Goal: Information Seeking & Learning: Find specific page/section

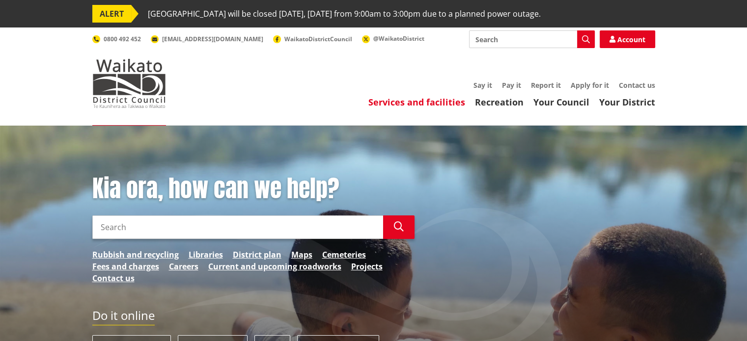
click at [400, 102] on link "Services and facilities" at bounding box center [416, 102] width 97 height 12
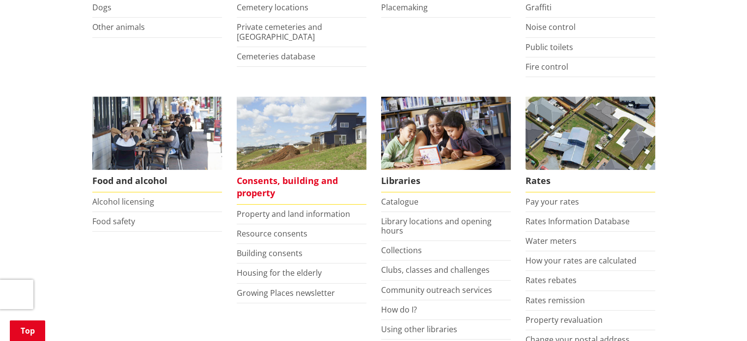
scroll to position [344, 0]
click at [270, 184] on span "Consents, building and property" at bounding box center [302, 186] width 130 height 35
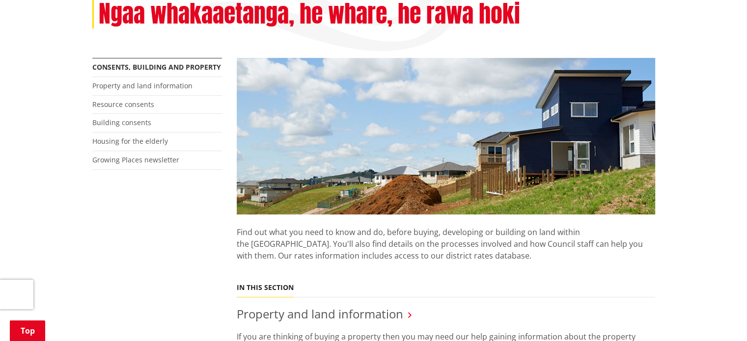
scroll to position [442, 0]
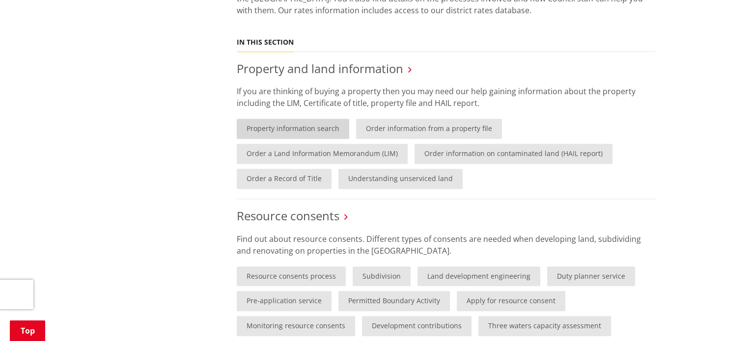
click at [315, 129] on link "Property information search" at bounding box center [293, 129] width 112 height 20
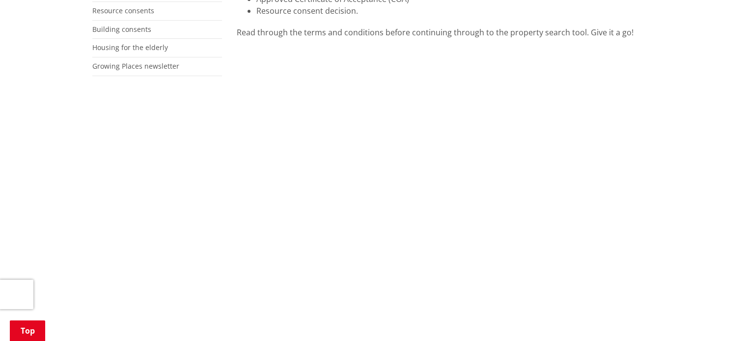
scroll to position [344, 0]
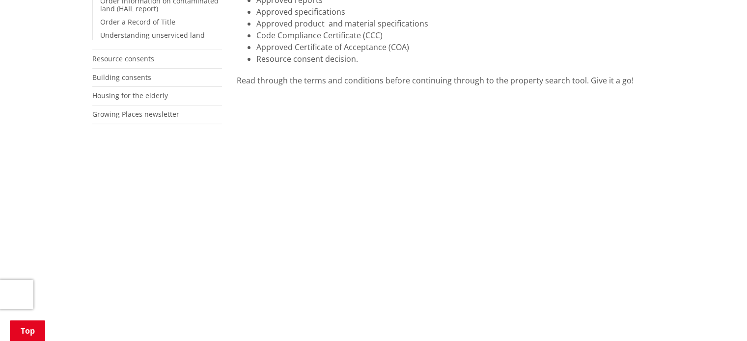
drag, startPoint x: 697, startPoint y: 206, endPoint x: 670, endPoint y: 198, distance: 28.6
click at [697, 206] on div "Home Services and facilities Consents, building and property Property and land …" at bounding box center [373, 281] width 747 height 999
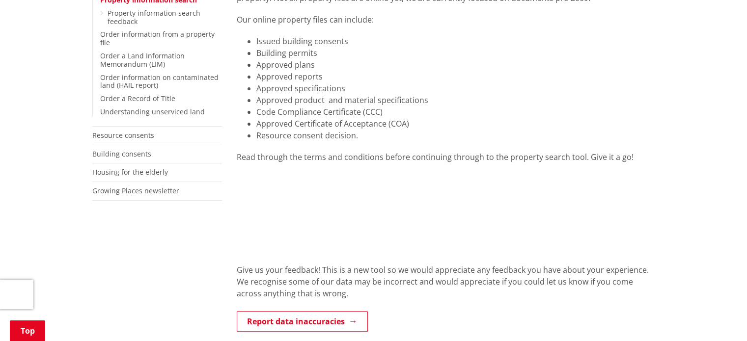
scroll to position [246, 0]
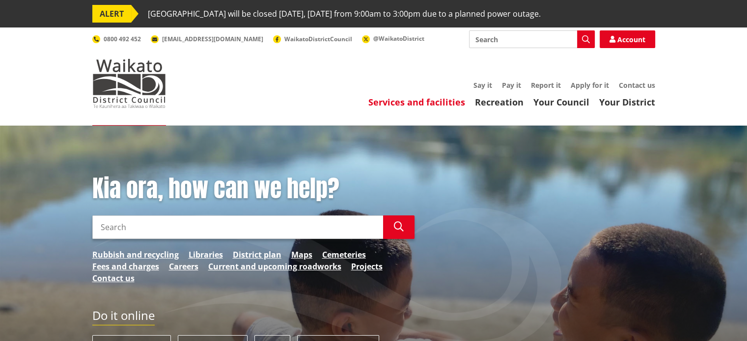
click at [390, 102] on link "Services and facilities" at bounding box center [416, 102] width 97 height 12
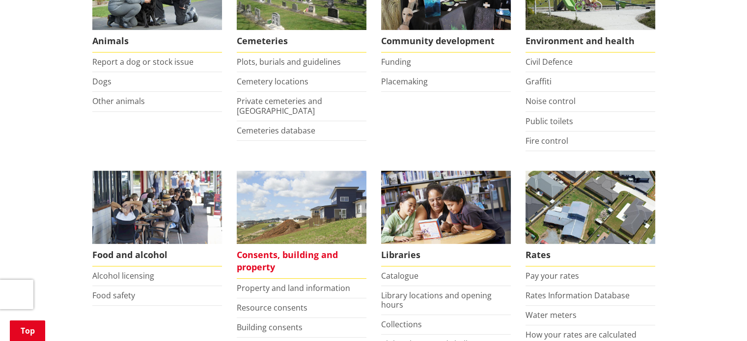
scroll to position [344, 0]
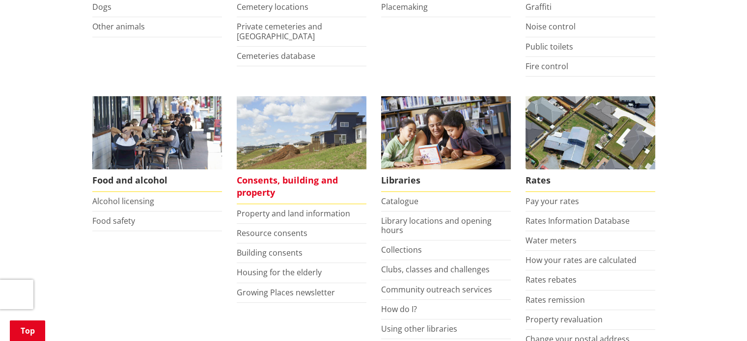
click at [257, 182] on span "Consents, building and property" at bounding box center [302, 186] width 130 height 35
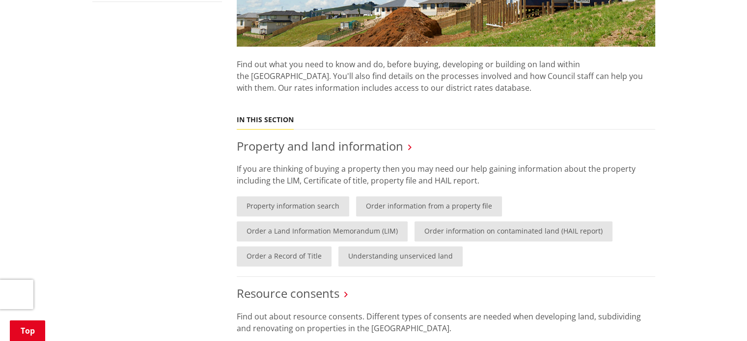
scroll to position [442, 0]
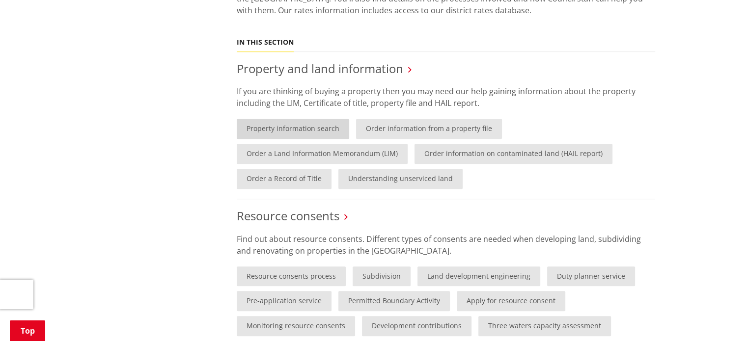
click at [304, 128] on link "Property information search" at bounding box center [293, 129] width 112 height 20
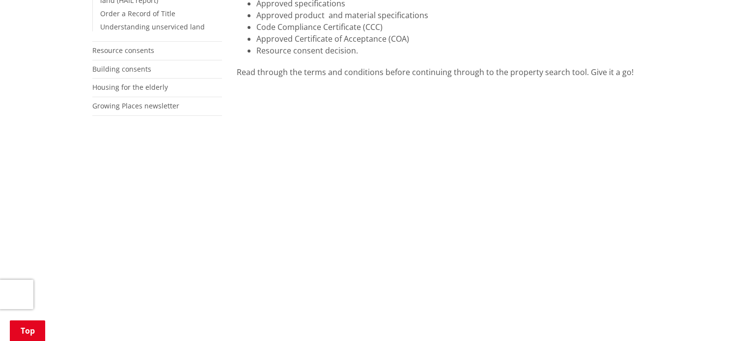
scroll to position [393, 0]
